Goal: Book appointment/travel/reservation

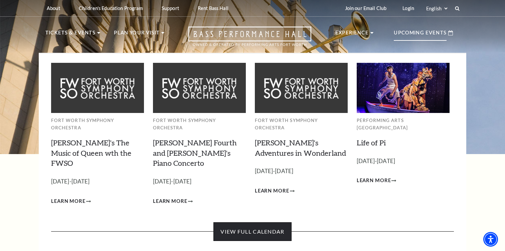
click at [268, 222] on link "View Full Calendar" at bounding box center [252, 231] width 78 height 19
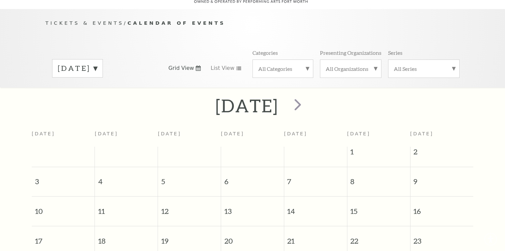
scroll to position [59, 0]
click at [279, 97] on h2 "August 2025" at bounding box center [246, 104] width 63 height 21
click at [97, 62] on label "August 2025" at bounding box center [77, 67] width 39 height 10
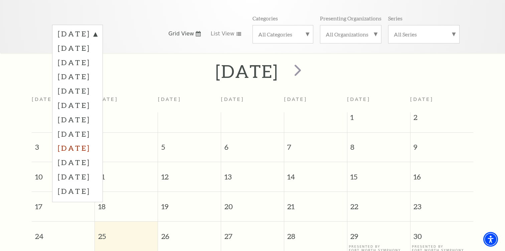
scroll to position [93, 0]
click at [96, 184] on label "July 2026" at bounding box center [77, 190] width 39 height 14
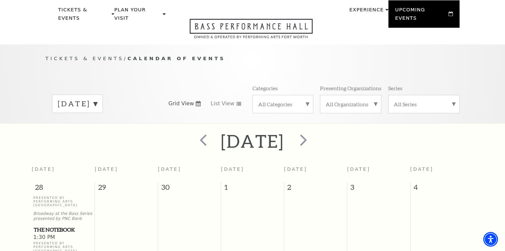
scroll to position [0, 0]
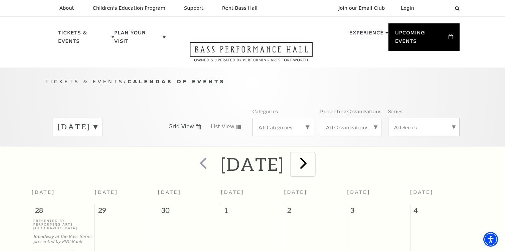
click at [313, 158] on span "next" at bounding box center [303, 162] width 19 height 19
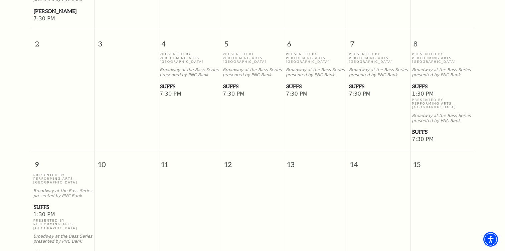
scroll to position [288, 0]
click at [169, 82] on span "Suffs" at bounding box center [189, 86] width 59 height 8
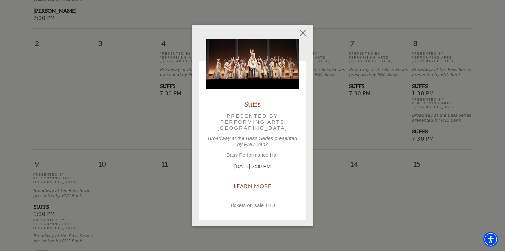
click at [256, 185] on link "Learn More" at bounding box center [252, 186] width 65 height 19
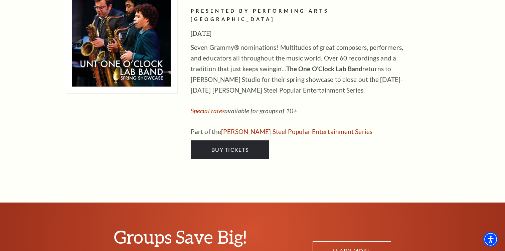
scroll to position [3637, 0]
